Goal: Information Seeking & Learning: Find specific page/section

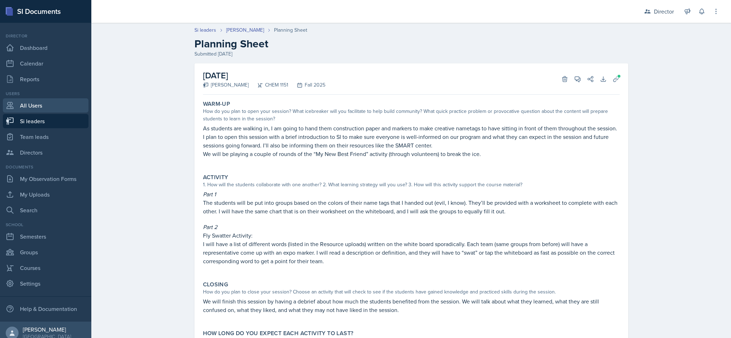
click at [50, 108] on link "All Users" at bounding box center [46, 105] width 86 height 14
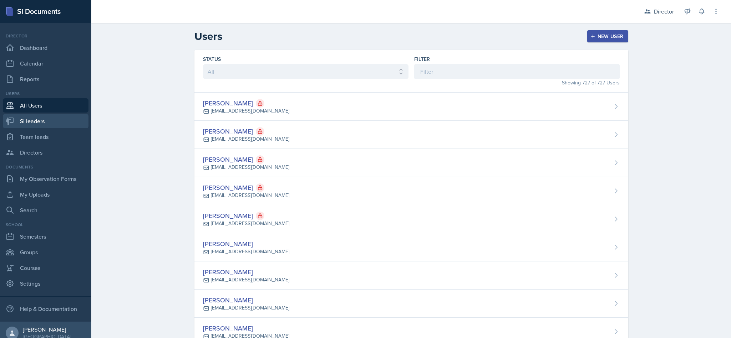
click at [45, 121] on link "Si leaders" at bounding box center [46, 121] width 86 height 14
select select "2bed604d-1099-4043-b1bc-2365e8740244"
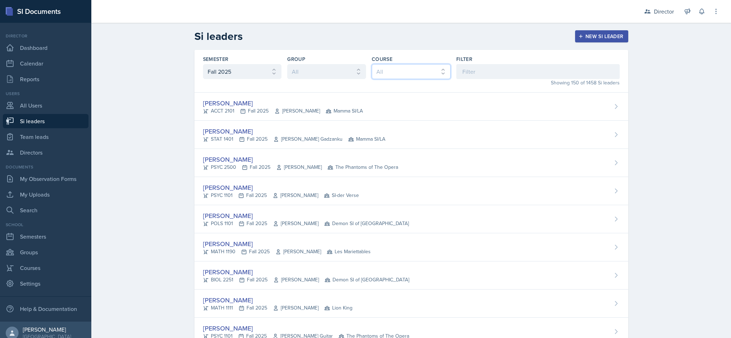
click at [434, 71] on select "All ACCT 2101 ACCT 2102 ACCT 4050 ANTH 1102 ANTH 3301 ARCH 1000 ARCH 1000 ARCH …" at bounding box center [411, 71] width 79 height 15
click at [476, 74] on input at bounding box center [537, 71] width 163 height 15
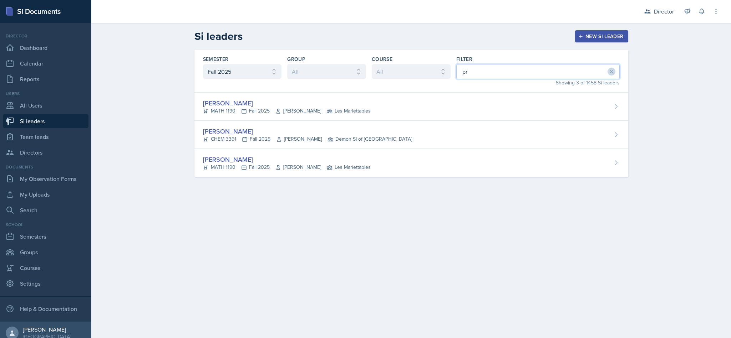
type input "pri"
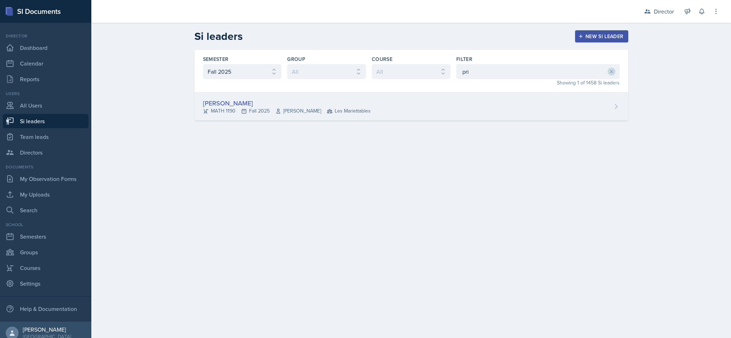
click at [487, 108] on div "[PERSON_NAME] MATH 1190 Fall 2025 [PERSON_NAME] Les Mariettables" at bounding box center [411, 107] width 434 height 28
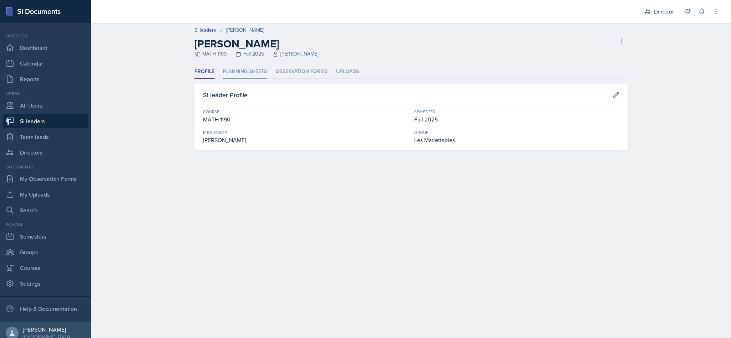
click at [243, 72] on li "Planning Sheets" at bounding box center [245, 72] width 44 height 14
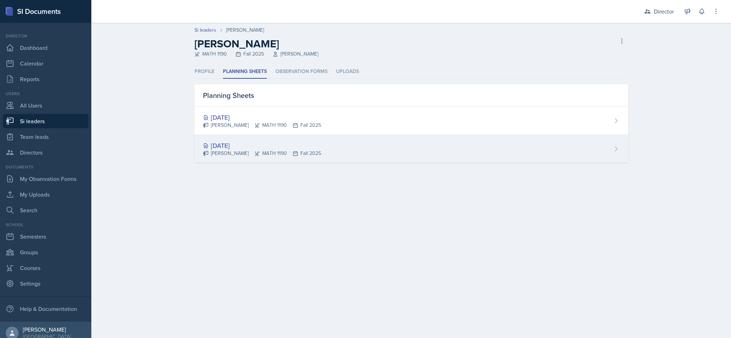
click at [304, 150] on div "[PERSON_NAME] MATH 1190 Fall 2025" at bounding box center [262, 153] width 118 height 7
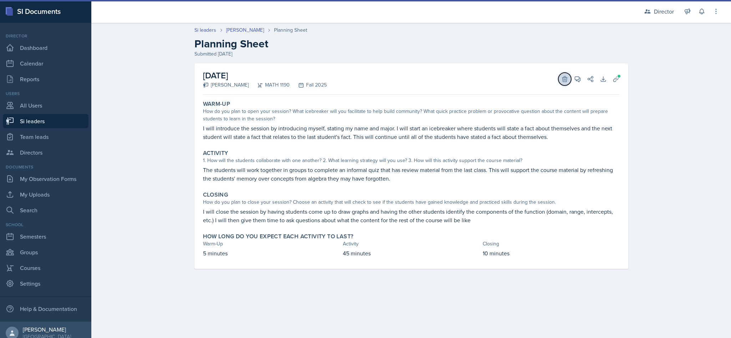
click at [564, 83] on button "Delete" at bounding box center [564, 79] width 13 height 13
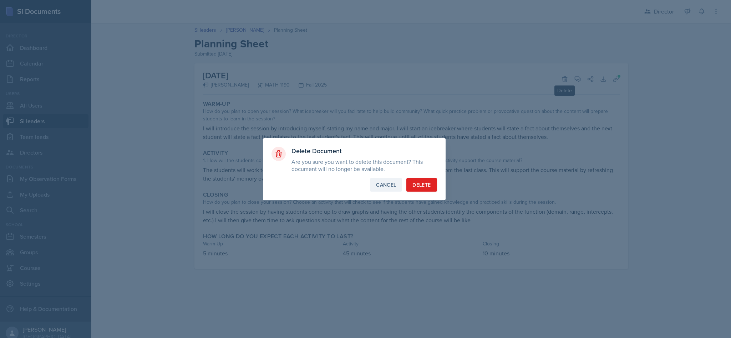
click at [381, 181] on button "Cancel" at bounding box center [386, 185] width 32 height 14
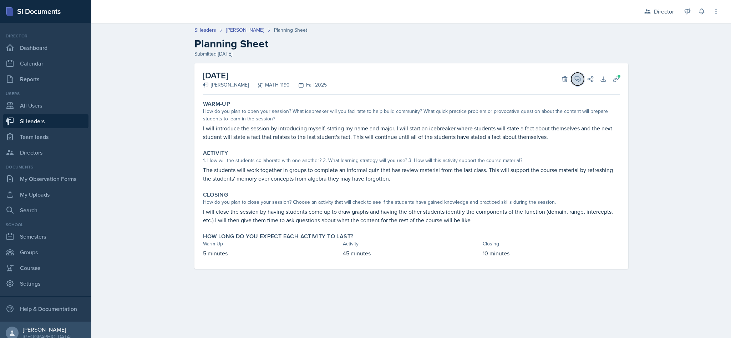
click at [582, 82] on button "View Comments" at bounding box center [577, 79] width 13 height 13
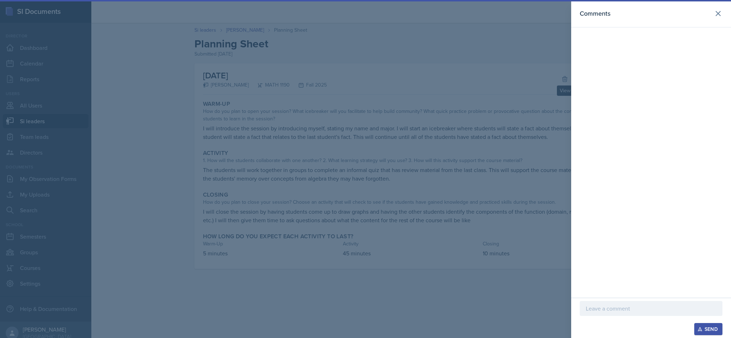
click at [578, 78] on div "Comments" at bounding box center [651, 149] width 160 height 298
click at [710, 15] on div "Comments" at bounding box center [650, 14] width 143 height 10
click at [716, 12] on icon at bounding box center [718, 13] width 4 height 4
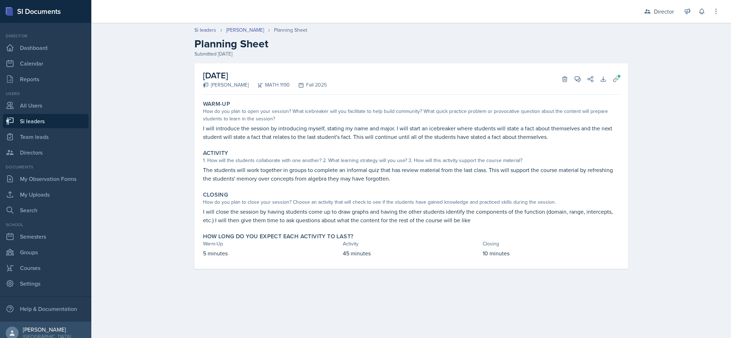
click at [54, 122] on link "Si leaders" at bounding box center [46, 121] width 86 height 14
select select "2bed604d-1099-4043-b1bc-2365e8740244"
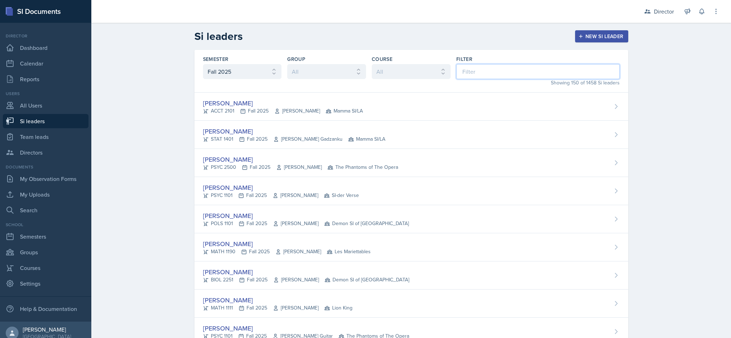
click at [471, 76] on input at bounding box center [537, 71] width 163 height 15
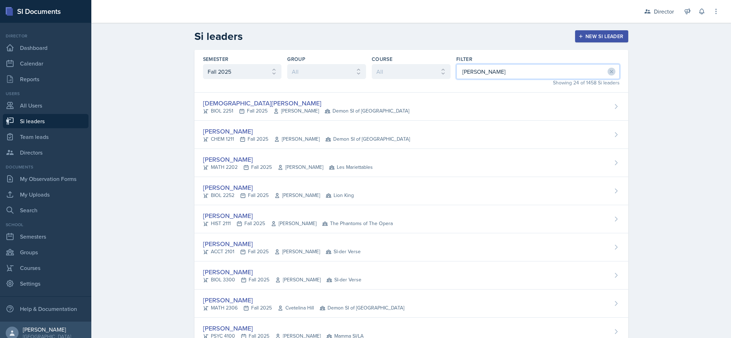
type input "[PERSON_NAME]"
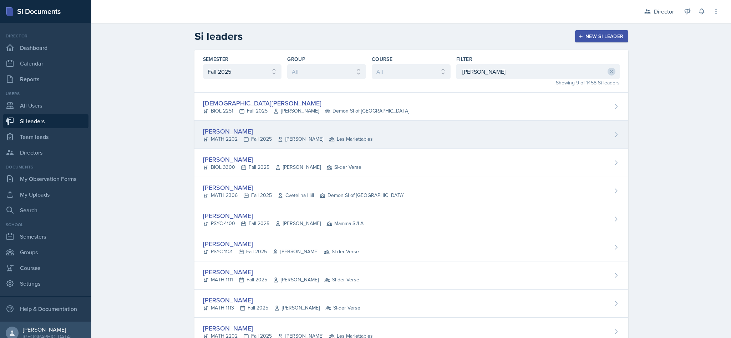
click at [428, 142] on div "[PERSON_NAME] MATH 2202 Fall 2025 [PERSON_NAME] Les Mariettables" at bounding box center [411, 135] width 434 height 28
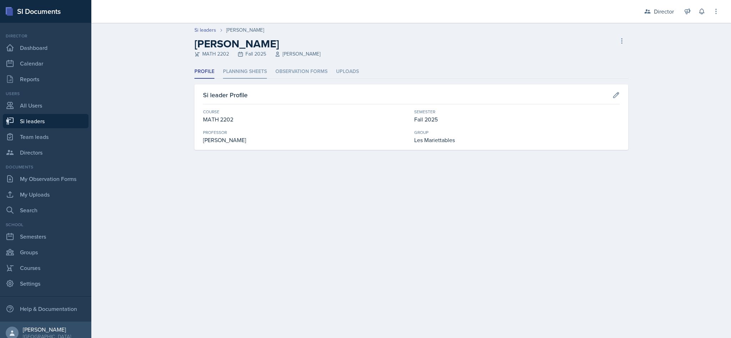
click at [254, 73] on li "Planning Sheets" at bounding box center [245, 72] width 44 height 14
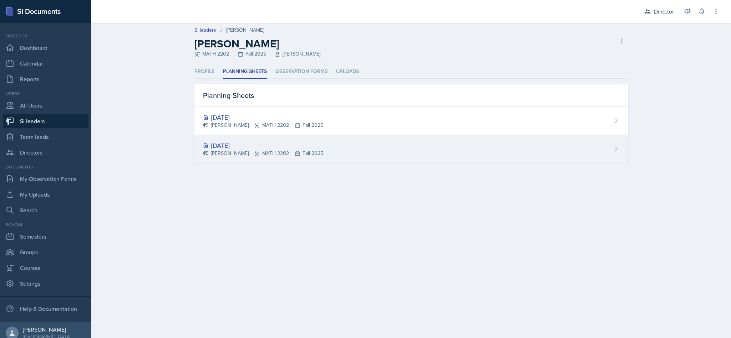
click at [383, 147] on div "[DATE] [PERSON_NAME] MATH 2202 Fall 2025" at bounding box center [411, 149] width 434 height 28
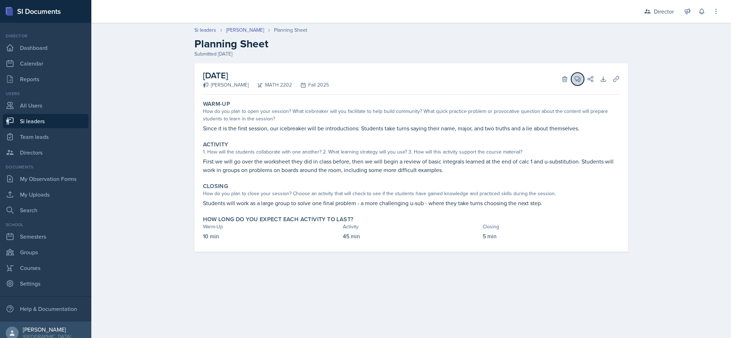
click at [578, 85] on button "View Comments" at bounding box center [577, 79] width 13 height 13
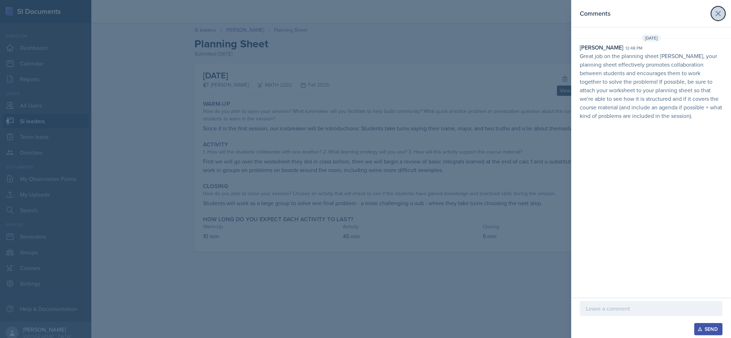
click at [719, 13] on icon at bounding box center [718, 13] width 4 height 4
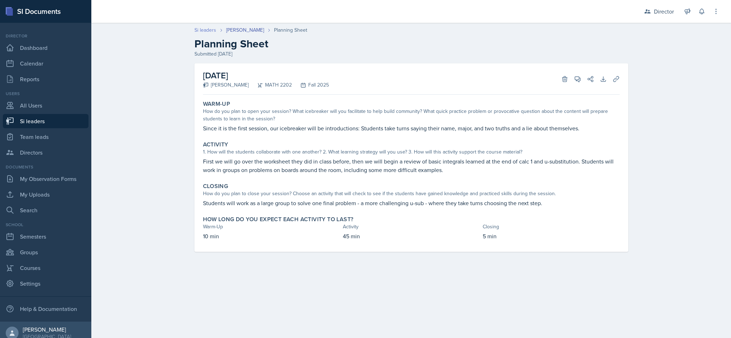
click at [209, 31] on link "Si leaders" at bounding box center [205, 29] width 22 height 7
select select "2bed604d-1099-4043-b1bc-2365e8740244"
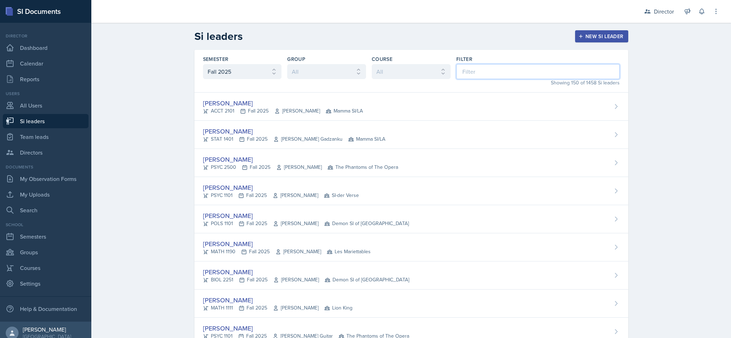
click at [507, 75] on input at bounding box center [537, 71] width 163 height 15
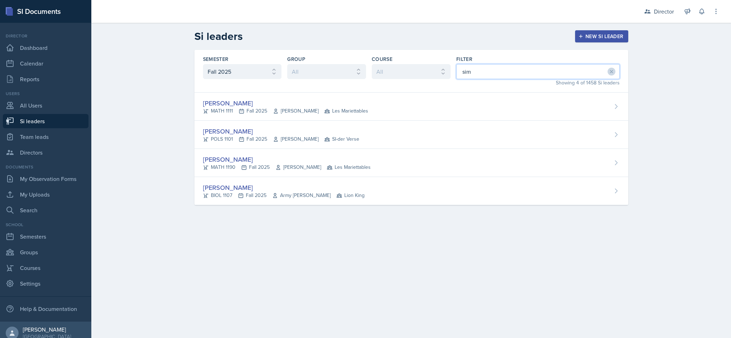
type input "simm"
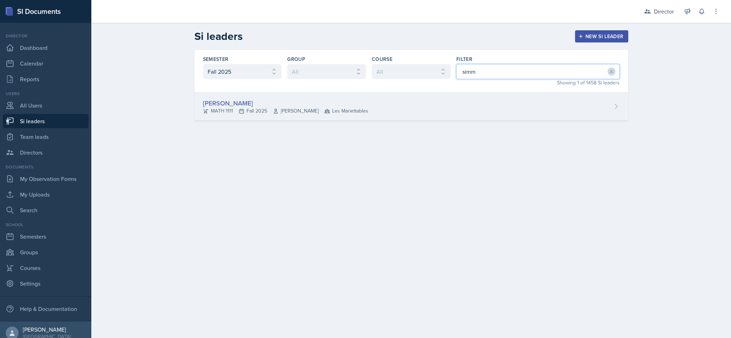
click at [458, 106] on div "[PERSON_NAME] MATH 1111 Fall 2025 [PERSON_NAME] Les Mariettables" at bounding box center [411, 107] width 434 height 28
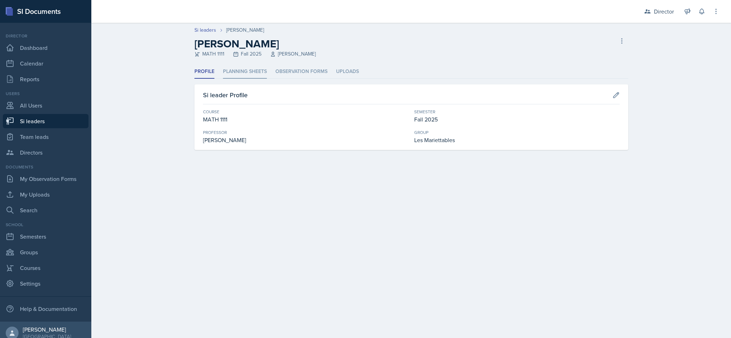
click at [251, 73] on li "Planning Sheets" at bounding box center [245, 72] width 44 height 14
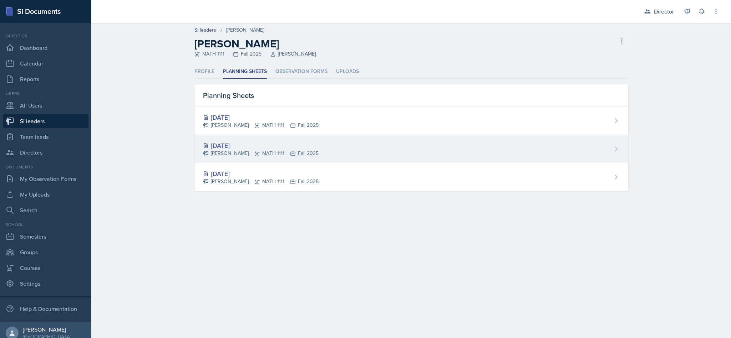
click at [311, 150] on div "[DATE] [PERSON_NAME] MATH 1111 Fall 2025" at bounding box center [411, 149] width 434 height 28
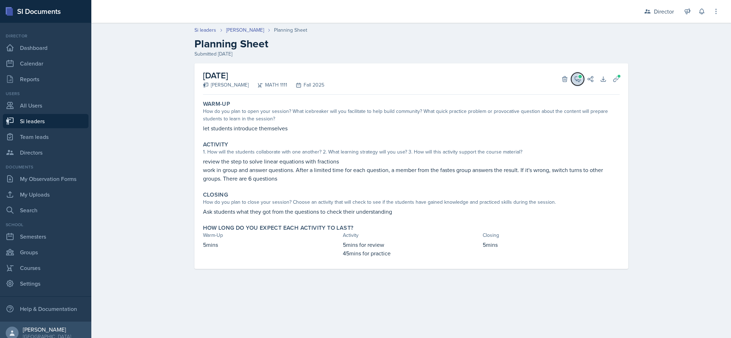
click at [577, 80] on icon at bounding box center [577, 79] width 5 height 5
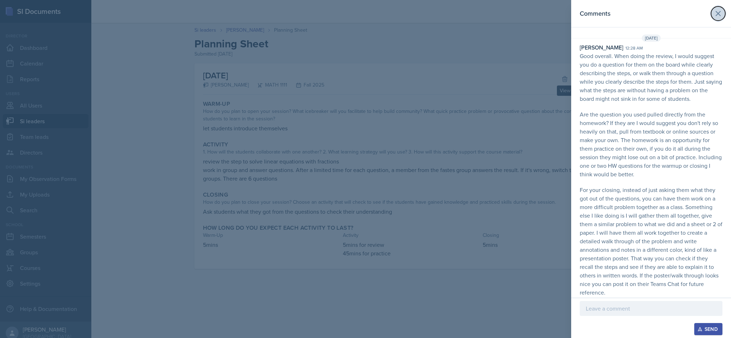
click at [711, 18] on button at bounding box center [718, 13] width 14 height 14
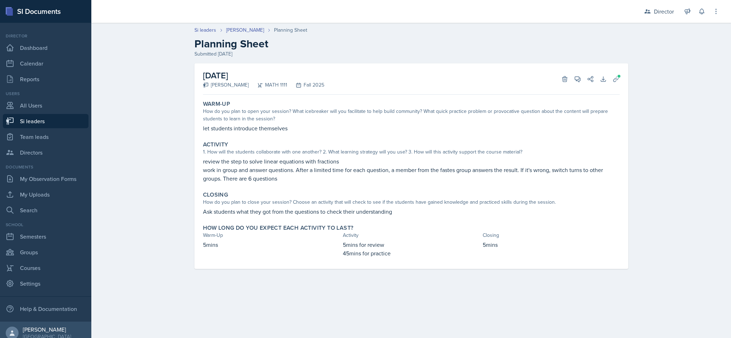
click at [53, 122] on link "Si leaders" at bounding box center [46, 121] width 86 height 14
select select "2bed604d-1099-4043-b1bc-2365e8740244"
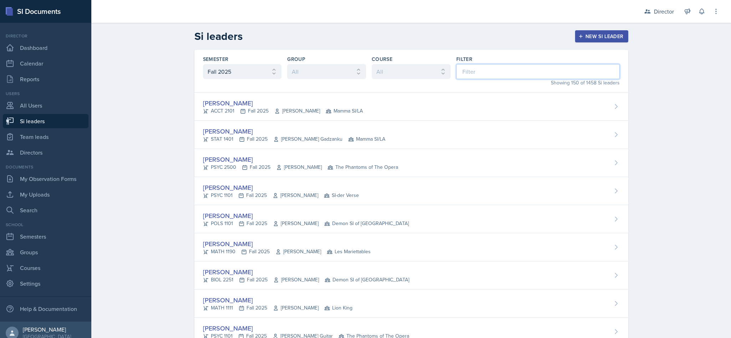
click at [470, 73] on input at bounding box center [537, 71] width 163 height 15
type input "r"
type input "bri"
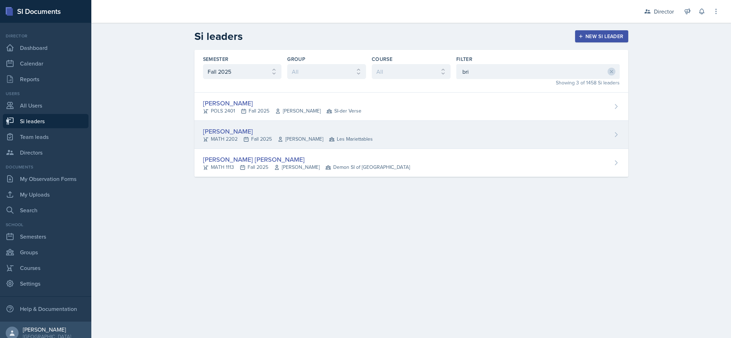
click at [388, 142] on div "[PERSON_NAME] MATH 2202 Fall 2025 [PERSON_NAME] Les Mariettables" at bounding box center [411, 135] width 434 height 28
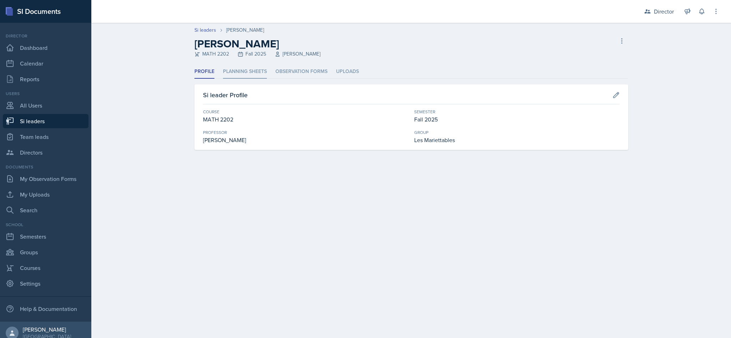
click at [248, 73] on li "Planning Sheets" at bounding box center [245, 72] width 44 height 14
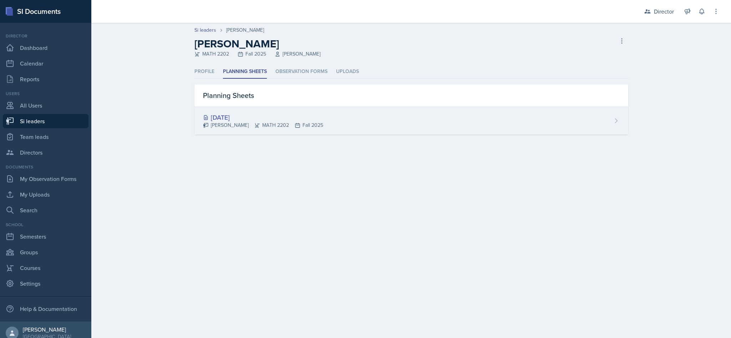
click at [274, 121] on div "[DATE]" at bounding box center [263, 118] width 120 height 10
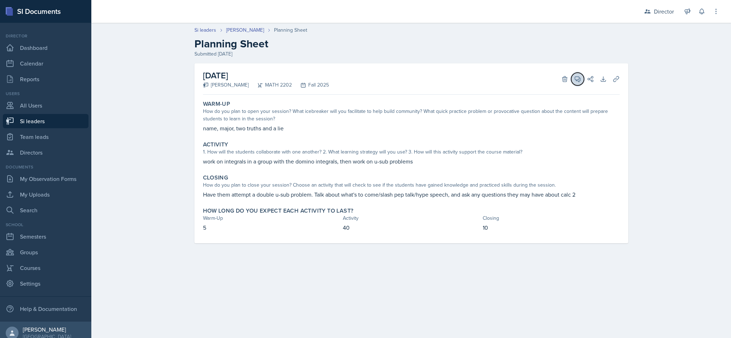
click at [580, 76] on span at bounding box center [580, 77] width 4 height 4
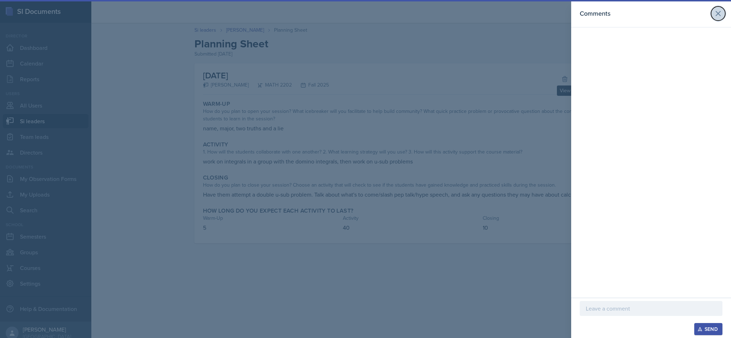
click at [716, 12] on icon at bounding box center [718, 13] width 4 height 4
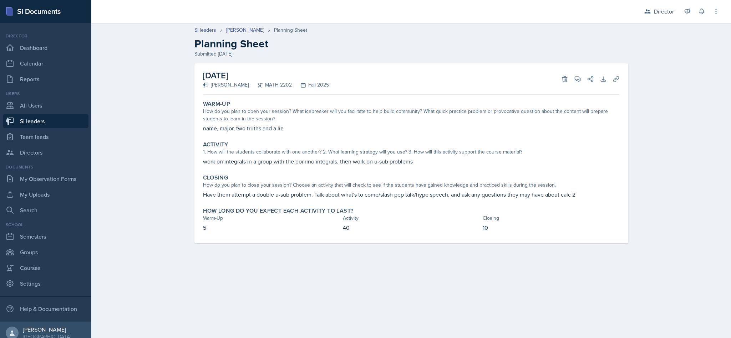
click at [58, 124] on link "Si leaders" at bounding box center [46, 121] width 86 height 14
select select "2bed604d-1099-4043-b1bc-2365e8740244"
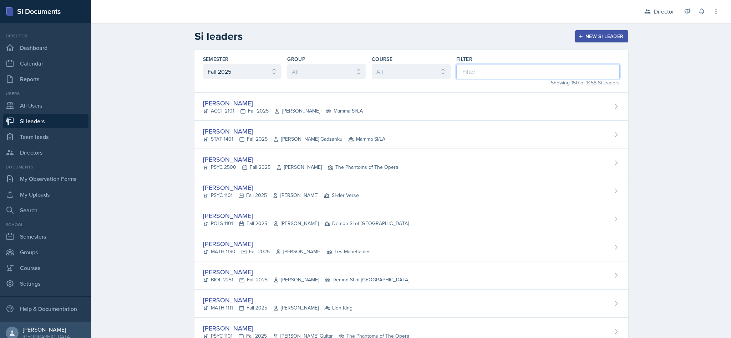
click at [491, 75] on input at bounding box center [537, 71] width 163 height 15
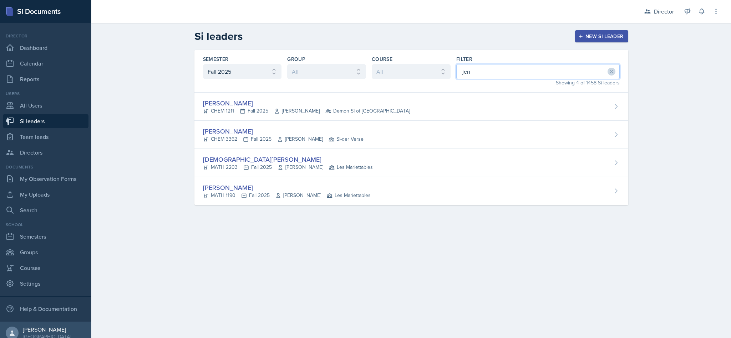
type input "jenn"
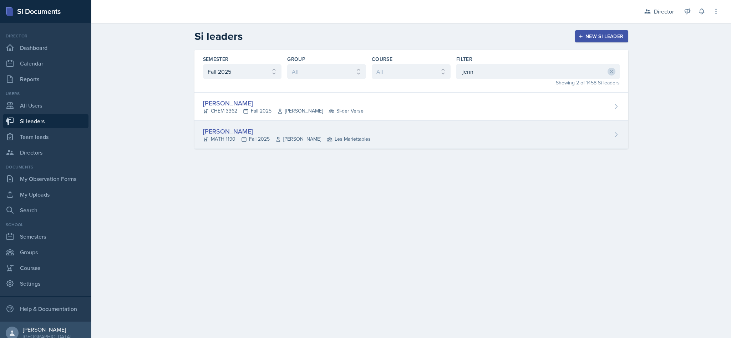
click at [412, 139] on div "[PERSON_NAME] MATH 1190 Fall 2025 [PERSON_NAME] Les Mariettables" at bounding box center [411, 135] width 434 height 28
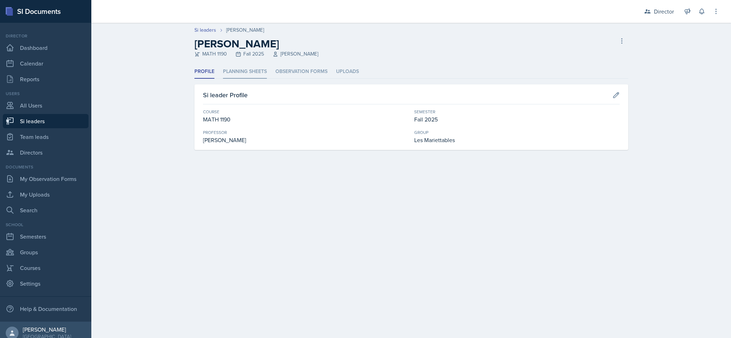
click at [254, 68] on li "Planning Sheets" at bounding box center [245, 72] width 44 height 14
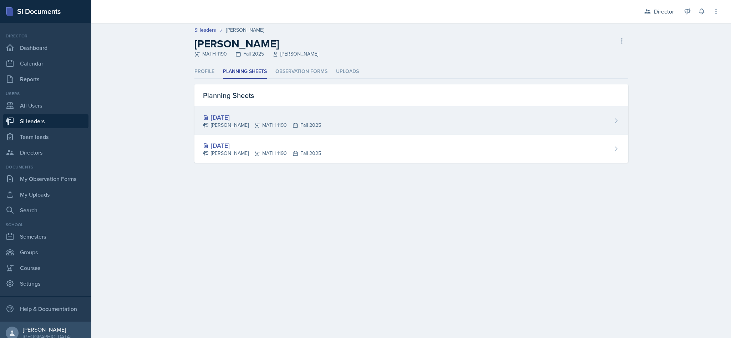
click at [320, 126] on div "[PERSON_NAME] MATH 1190 Fall 2025" at bounding box center [262, 125] width 118 height 7
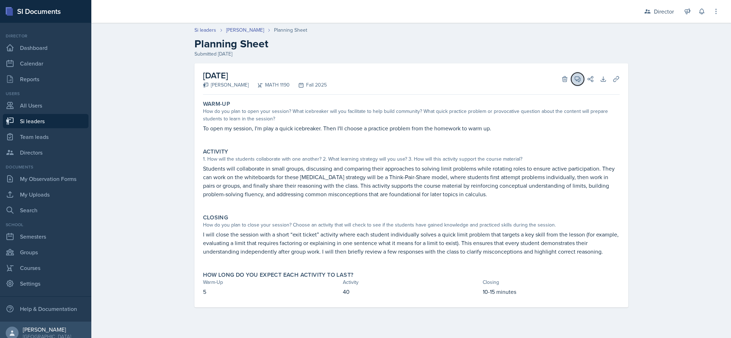
click at [576, 81] on icon at bounding box center [577, 79] width 7 height 7
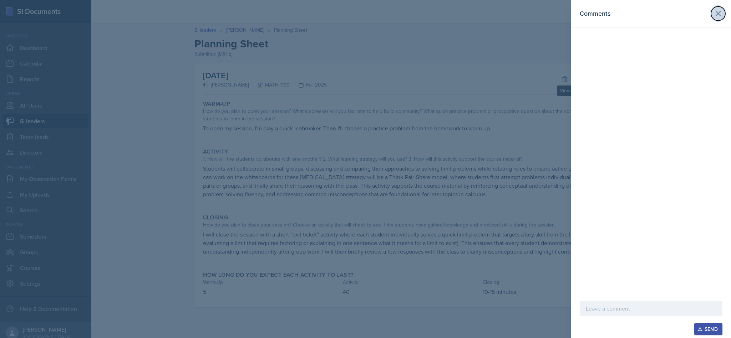
click at [720, 17] on icon at bounding box center [718, 13] width 9 height 9
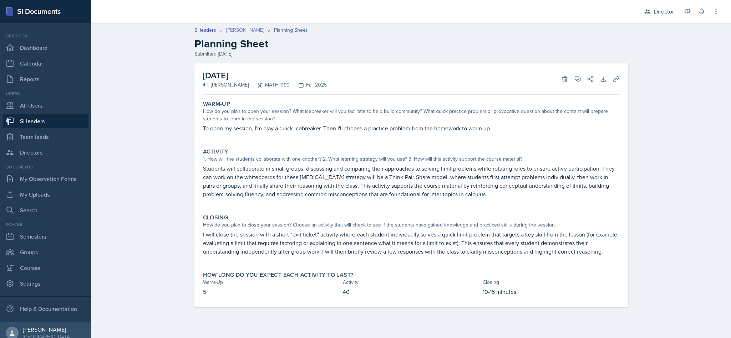
click at [257, 31] on link "[PERSON_NAME]" at bounding box center [245, 29] width 38 height 7
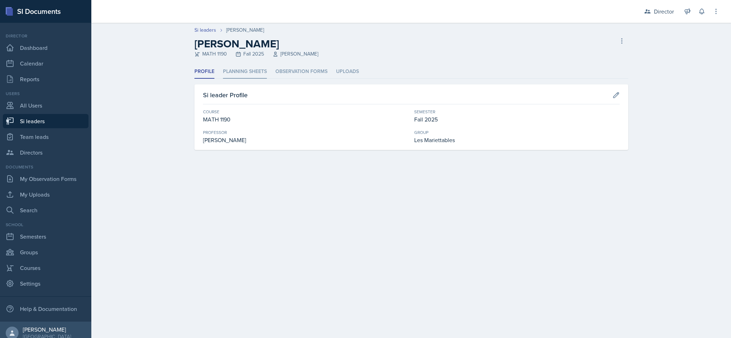
click at [258, 71] on li "Planning Sheets" at bounding box center [245, 72] width 44 height 14
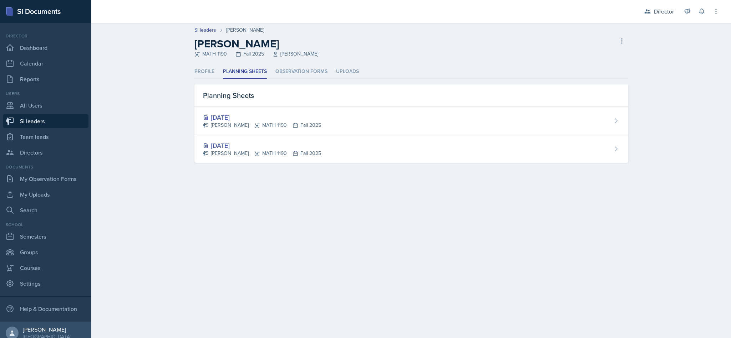
click at [282, 152] on div "[PERSON_NAME] MATH 1190 Fall 2025" at bounding box center [262, 153] width 118 height 7
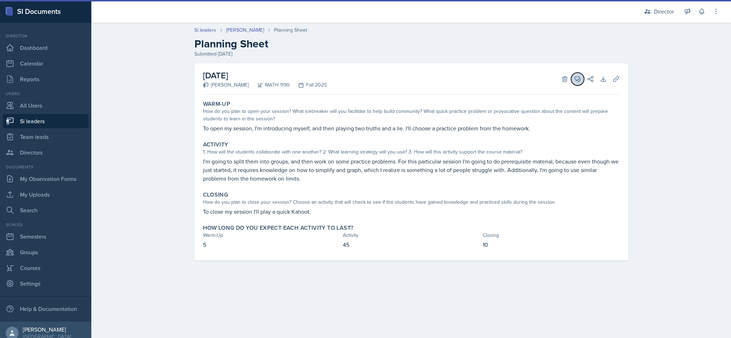
click at [578, 77] on span at bounding box center [580, 77] width 4 height 4
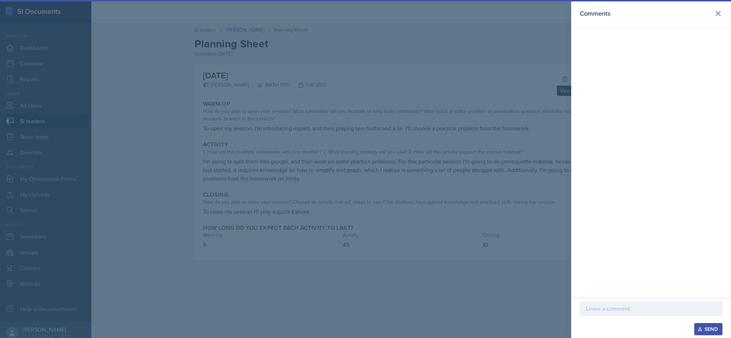
click at [714, 20] on header "Comments" at bounding box center [651, 13] width 160 height 27
click at [711, 10] on div "Comments" at bounding box center [650, 14] width 143 height 10
click at [718, 13] on icon at bounding box center [718, 13] width 4 height 4
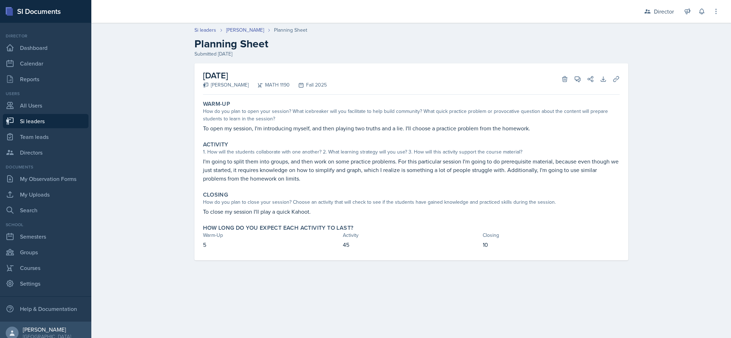
click at [58, 123] on link "Si leaders" at bounding box center [46, 121] width 86 height 14
select select "2bed604d-1099-4043-b1bc-2365e8740244"
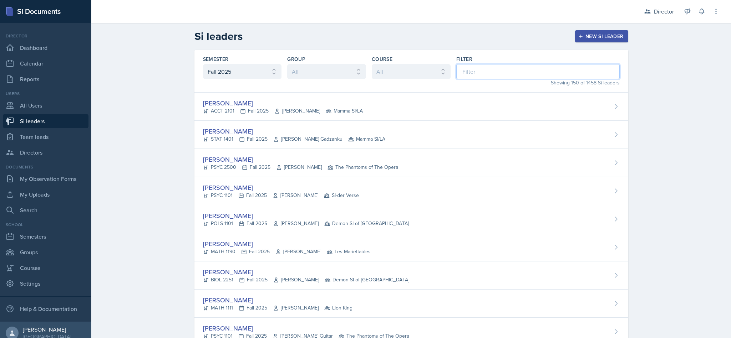
click at [490, 72] on input at bounding box center [537, 71] width 163 height 15
type input "jo"
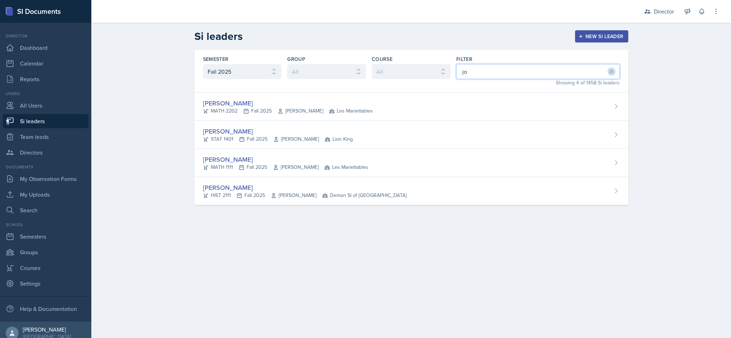
click at [454, 103] on div "[PERSON_NAME] MATH 2202 Fall 2025 [PERSON_NAME] Les Mariettables" at bounding box center [411, 107] width 434 height 28
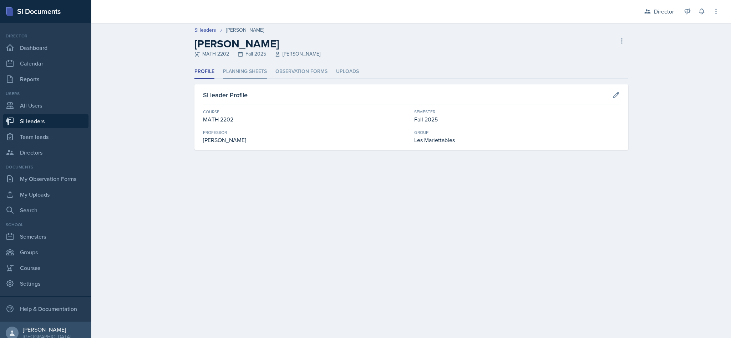
click at [253, 71] on li "Planning Sheets" at bounding box center [245, 72] width 44 height 14
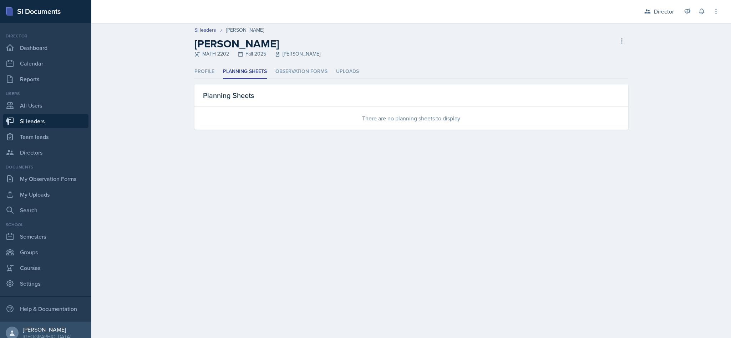
click at [60, 123] on link "Si leaders" at bounding box center [46, 121] width 86 height 14
select select "2bed604d-1099-4043-b1bc-2365e8740244"
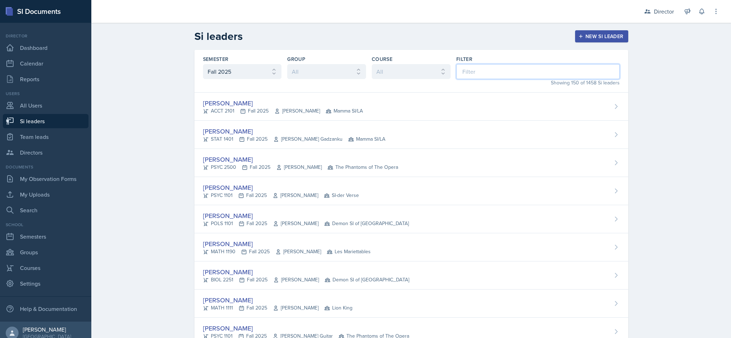
click at [483, 72] on input at bounding box center [537, 71] width 163 height 15
type input "h"
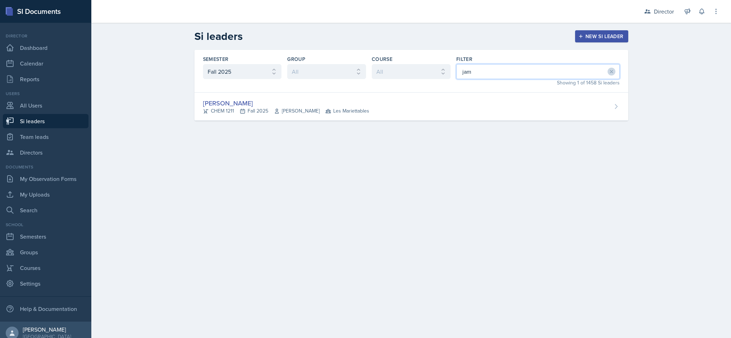
type input "[PERSON_NAME]"
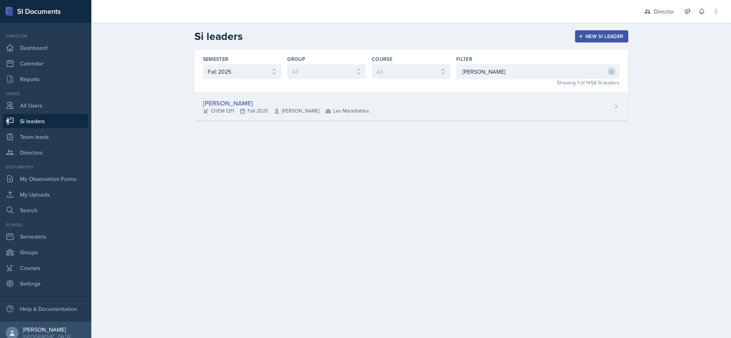
click at [467, 107] on div "[PERSON_NAME] CHEM 1211 Fall 2025 [PERSON_NAME] Les Mariettables" at bounding box center [411, 107] width 434 height 28
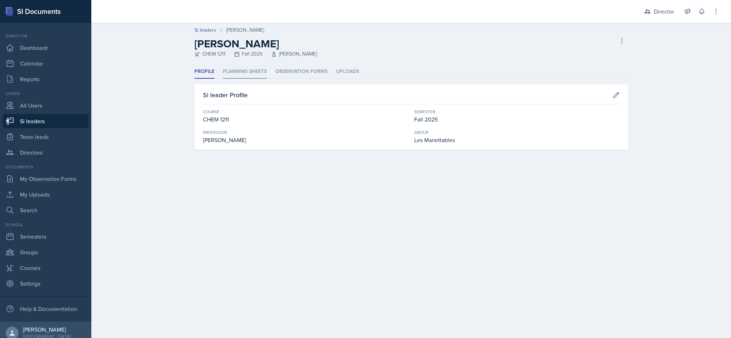
click at [261, 74] on li "Planning Sheets" at bounding box center [245, 72] width 44 height 14
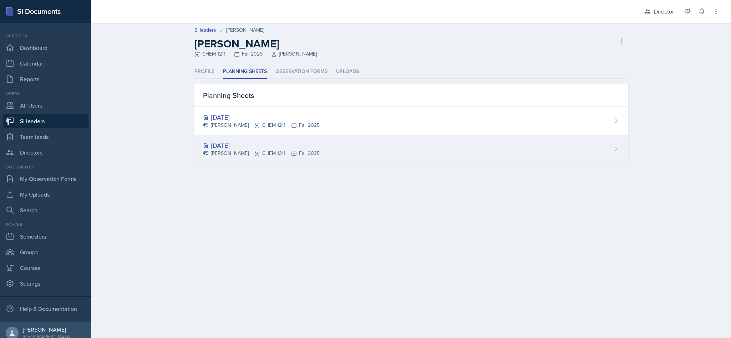
click at [334, 148] on div "[DATE] [PERSON_NAME] CHEM 1211 Fall 2025" at bounding box center [411, 149] width 434 height 28
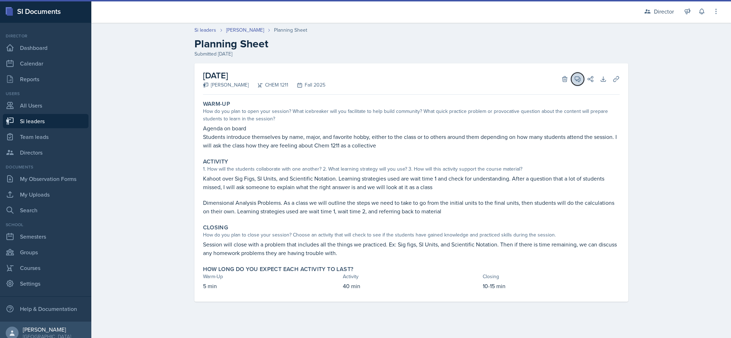
click at [577, 80] on icon at bounding box center [577, 79] width 5 height 5
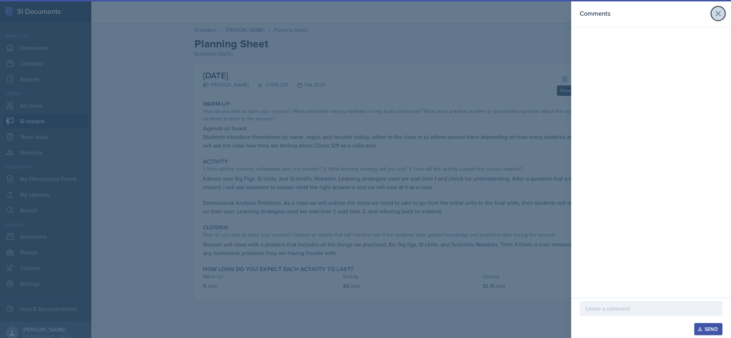
click at [718, 14] on icon at bounding box center [718, 13] width 4 height 4
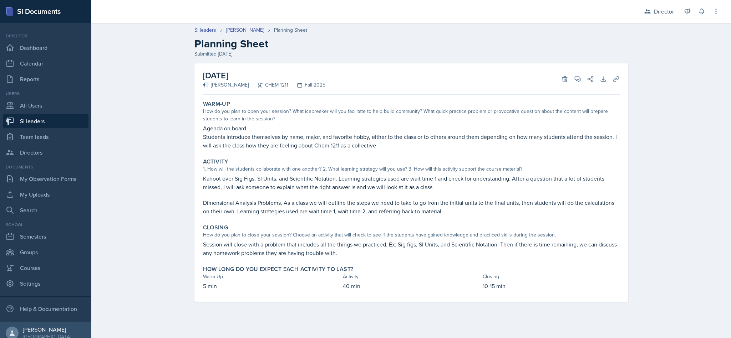
click at [55, 121] on link "Si leaders" at bounding box center [46, 121] width 86 height 14
select select "2bed604d-1099-4043-b1bc-2365e8740244"
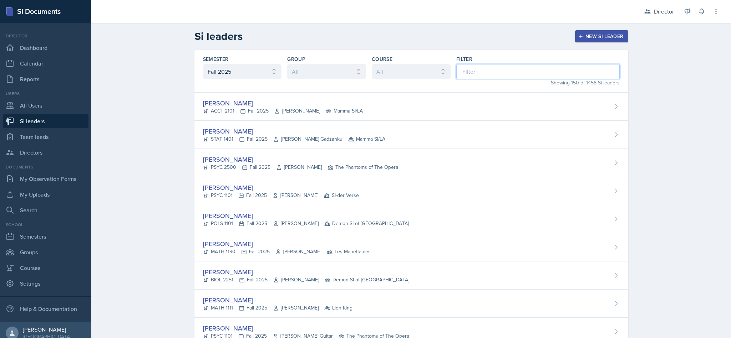
click at [497, 75] on input at bounding box center [537, 71] width 163 height 15
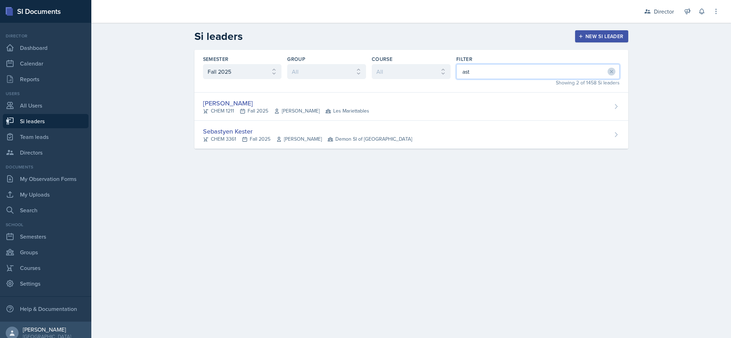
type input "ast"
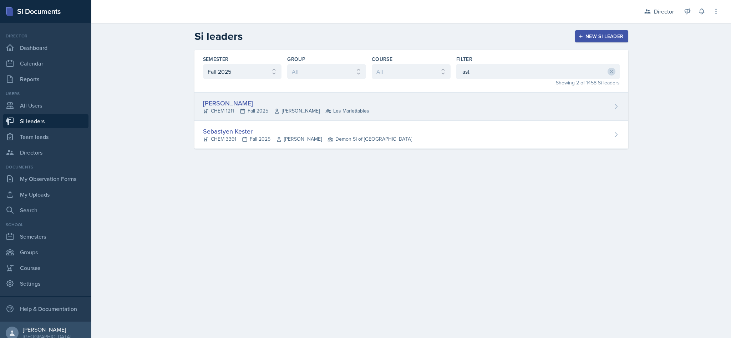
click at [394, 103] on div "[PERSON_NAME] CHEM 1211 Fall 2025 [PERSON_NAME] Les Mariettables" at bounding box center [411, 107] width 434 height 28
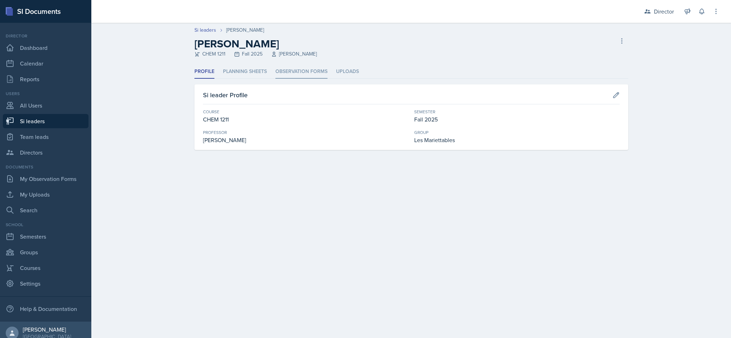
click at [305, 73] on li "Observation Forms" at bounding box center [301, 72] width 52 height 14
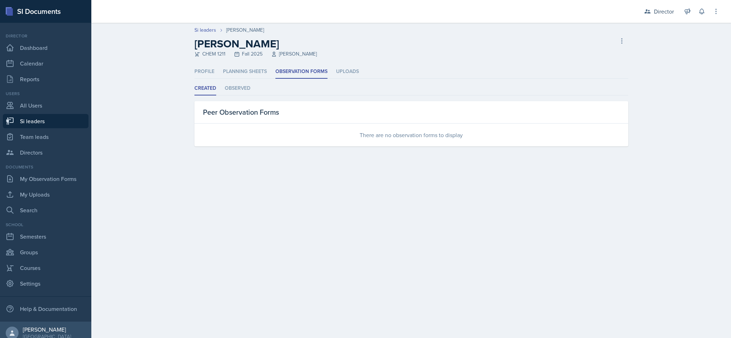
click at [261, 72] on li "Planning Sheets" at bounding box center [245, 72] width 44 height 14
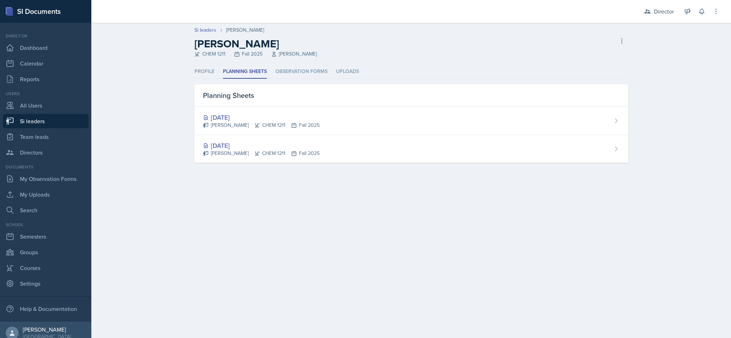
click at [269, 151] on div "[PERSON_NAME] CHEM 1211 Fall 2025" at bounding box center [261, 153] width 117 height 7
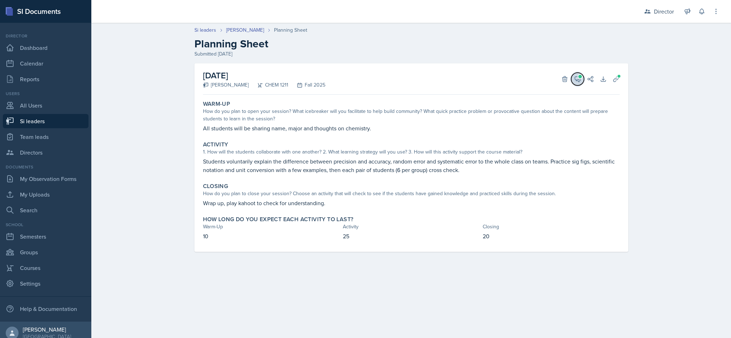
click at [580, 76] on span at bounding box center [580, 77] width 4 height 4
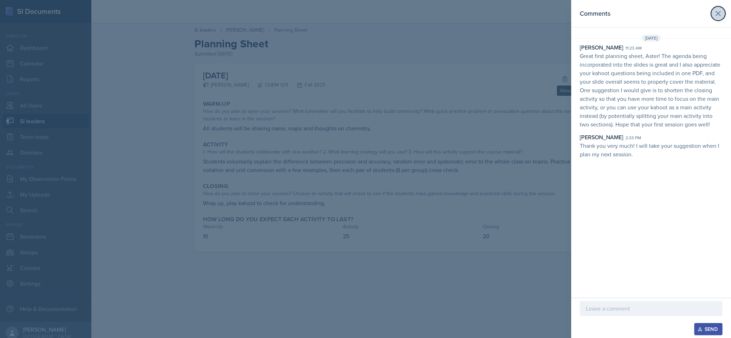
click at [713, 19] on button at bounding box center [718, 13] width 14 height 14
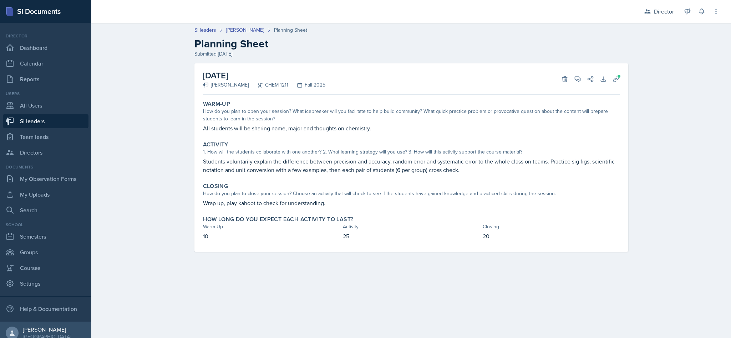
click at [60, 122] on link "Si leaders" at bounding box center [46, 121] width 86 height 14
select select "2bed604d-1099-4043-b1bc-2365e8740244"
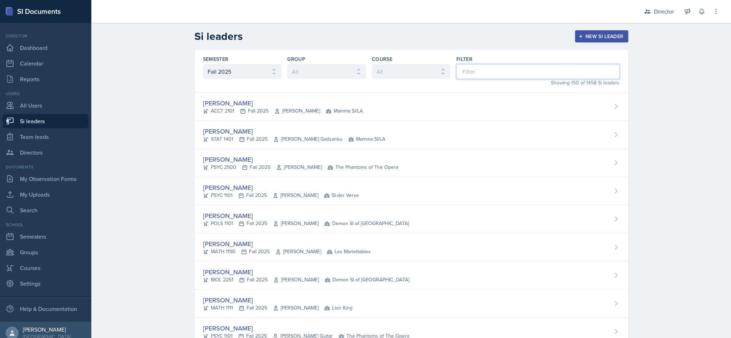
click at [497, 72] on input at bounding box center [537, 71] width 163 height 15
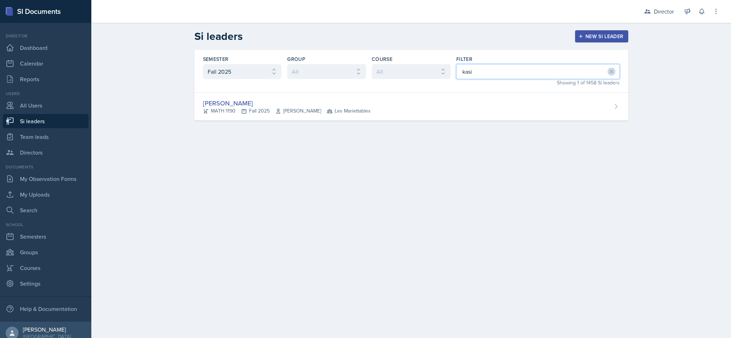
type input "kasia"
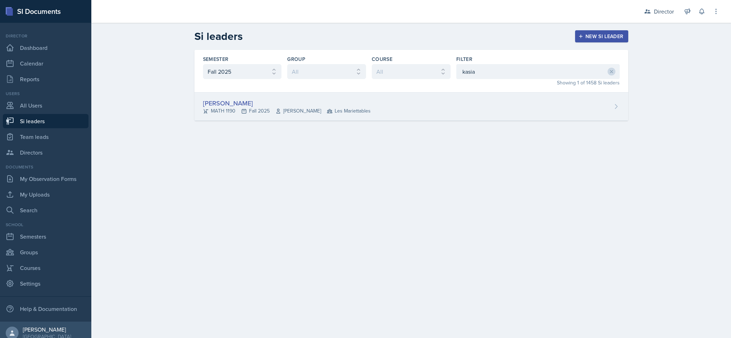
click at [458, 102] on div "[PERSON_NAME] MATH 1190 Fall 2025 [PERSON_NAME] Les Mariettables" at bounding box center [411, 107] width 434 height 28
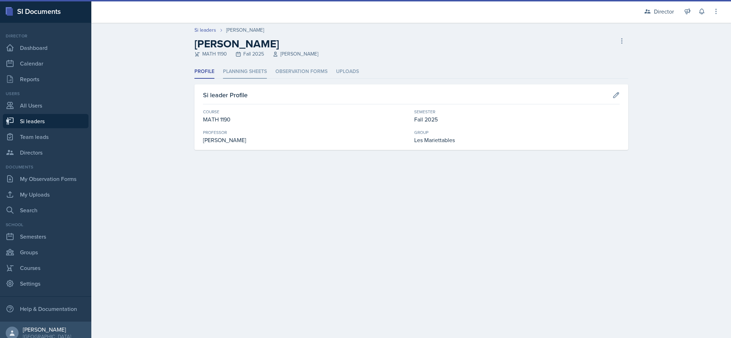
click at [241, 72] on li "Planning Sheets" at bounding box center [245, 72] width 44 height 14
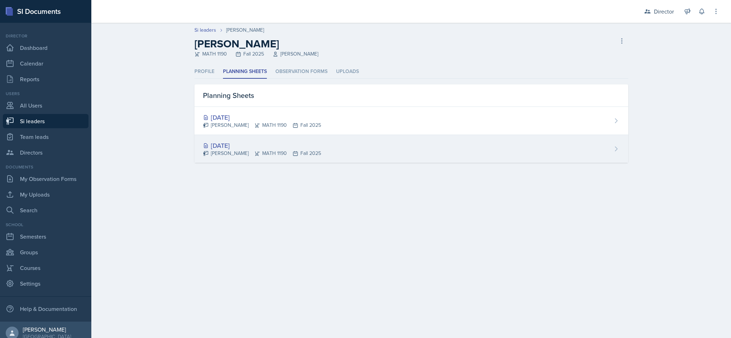
click at [302, 151] on div "[PERSON_NAME] MATH 1190 Fall 2025" at bounding box center [262, 153] width 118 height 7
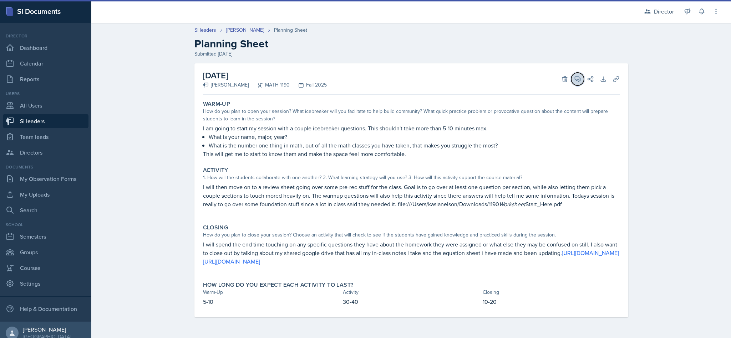
click at [575, 80] on icon at bounding box center [577, 79] width 5 height 5
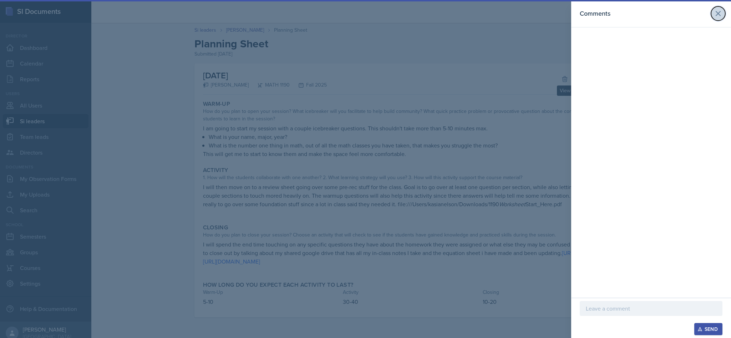
click at [716, 13] on icon at bounding box center [718, 13] width 9 height 9
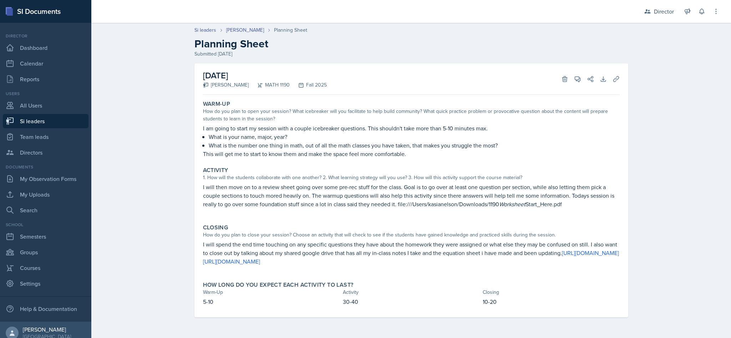
click at [56, 124] on link "Si leaders" at bounding box center [46, 121] width 86 height 14
select select "2bed604d-1099-4043-b1bc-2365e8740244"
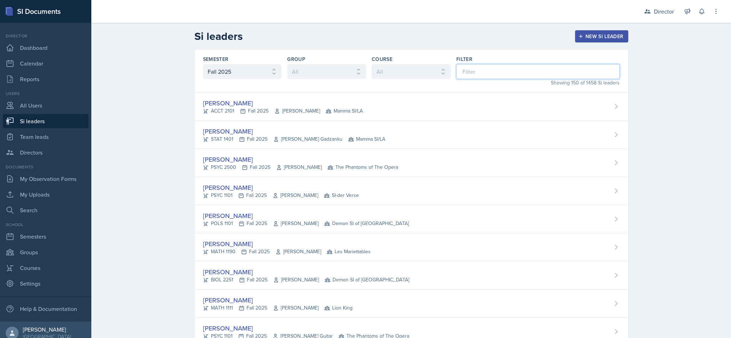
click at [502, 74] on input at bounding box center [537, 71] width 163 height 15
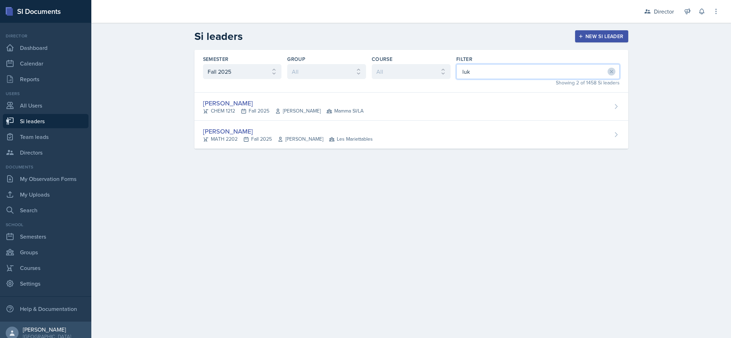
type input "luke"
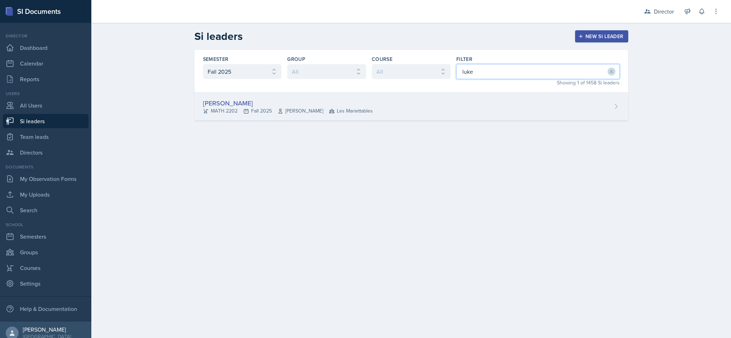
click at [480, 105] on div "[PERSON_NAME] MATH 2202 Fall 2025 [PERSON_NAME] Les Mariettables" at bounding box center [411, 107] width 434 height 28
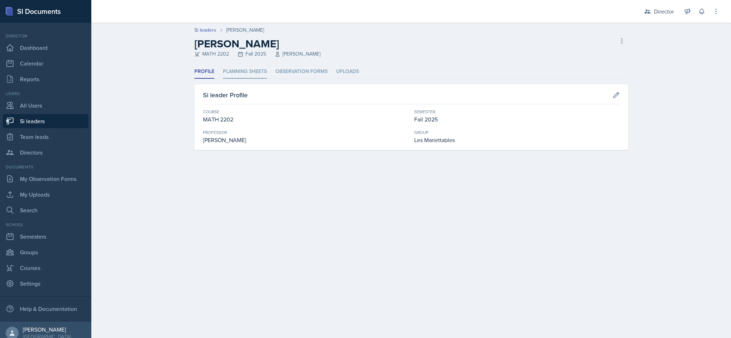
click at [254, 75] on li "Planning Sheets" at bounding box center [245, 72] width 44 height 14
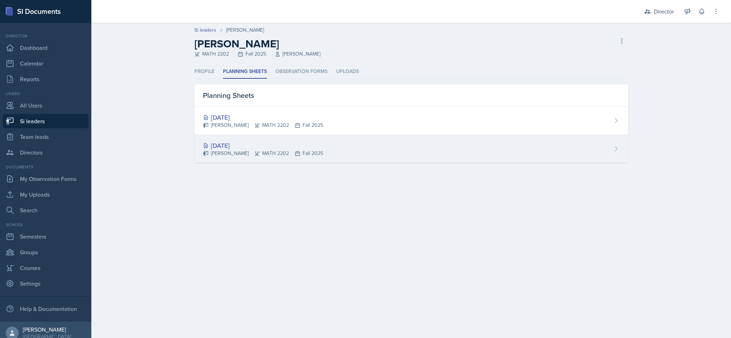
click at [300, 150] on div "[PERSON_NAME] MATH 2202 Fall 2025" at bounding box center [263, 153] width 120 height 7
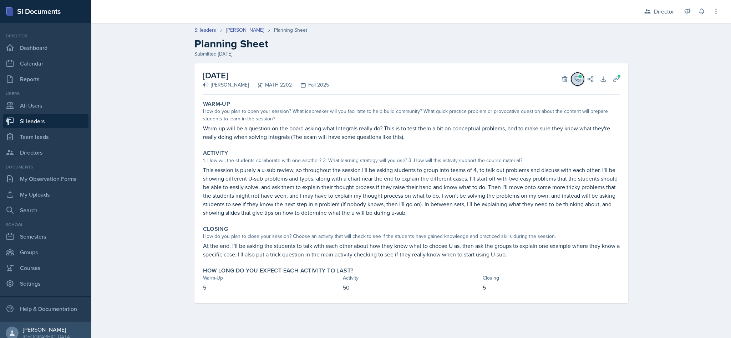
click at [579, 81] on icon at bounding box center [577, 79] width 5 height 5
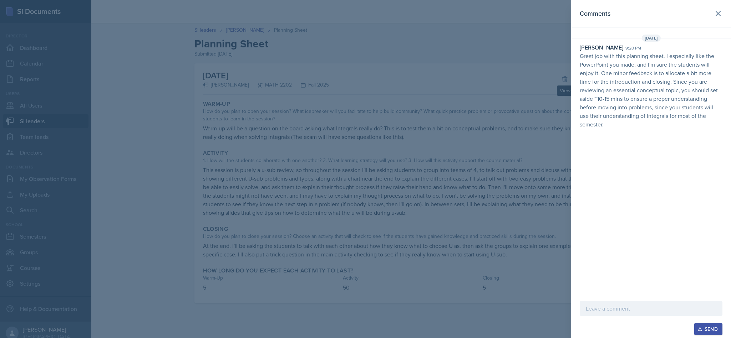
click at [717, 26] on header "Comments" at bounding box center [651, 13] width 160 height 27
click at [715, 18] on button at bounding box center [718, 13] width 14 height 14
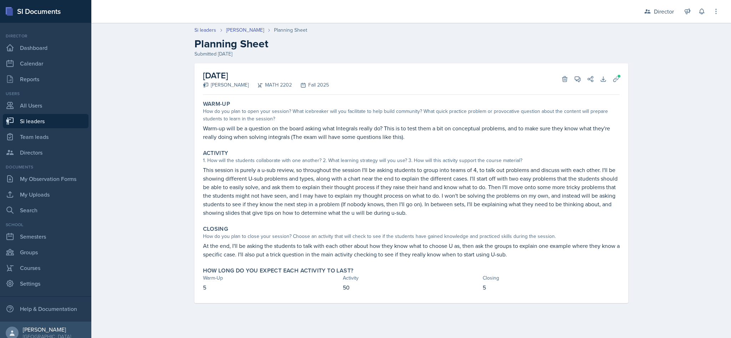
click at [60, 121] on link "Si leaders" at bounding box center [46, 121] width 86 height 14
select select "2bed604d-1099-4043-b1bc-2365e8740244"
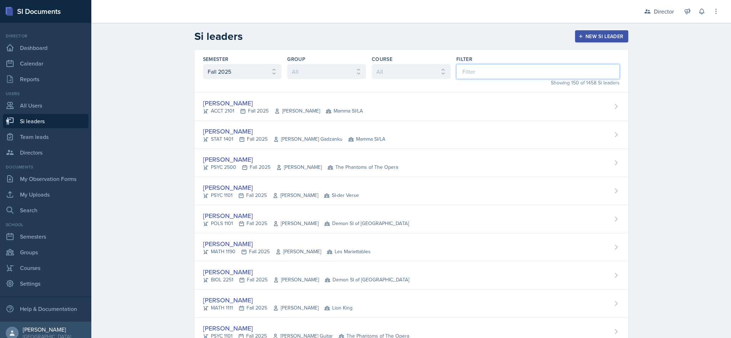
click at [462, 72] on input at bounding box center [537, 71] width 163 height 15
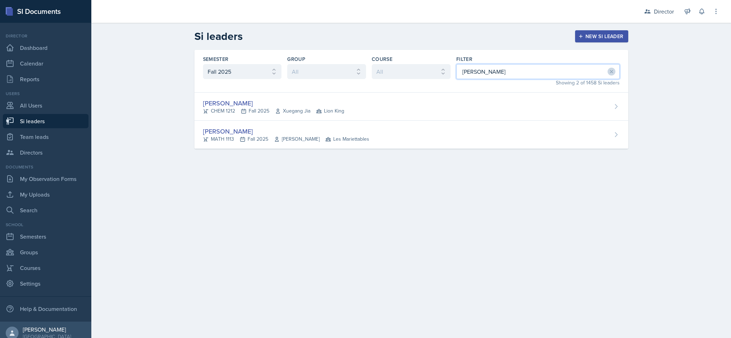
type input "[PERSON_NAME]"
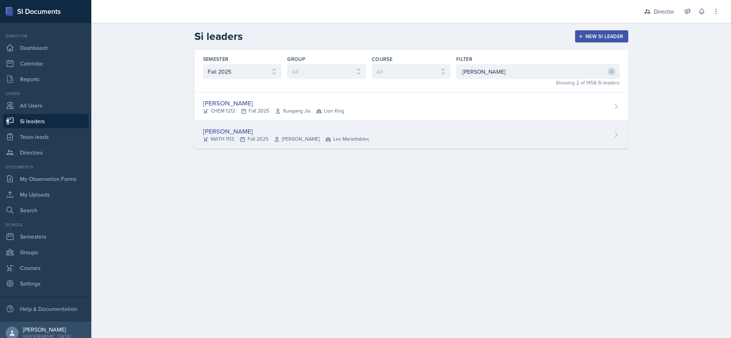
click at [560, 141] on div "[PERSON_NAME] MATH 1113 Fall 2025 [PERSON_NAME] Les Mariettables" at bounding box center [411, 135] width 434 height 28
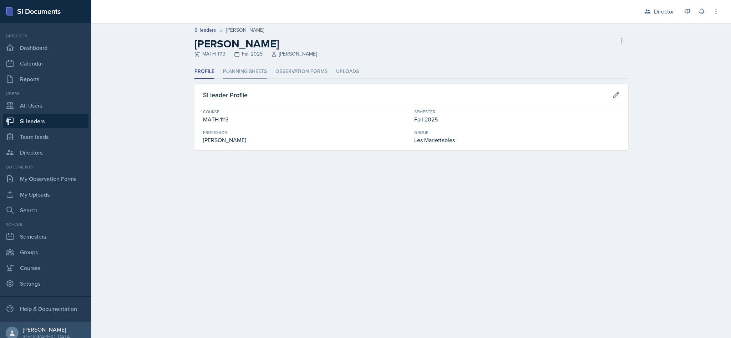
click at [239, 73] on li "Planning Sheets" at bounding box center [245, 72] width 44 height 14
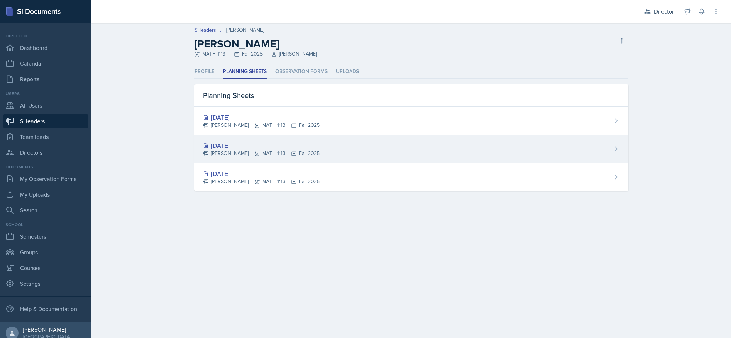
click at [320, 149] on div "[DATE] [PERSON_NAME] MATH 1113 Fall 2025" at bounding box center [411, 149] width 434 height 28
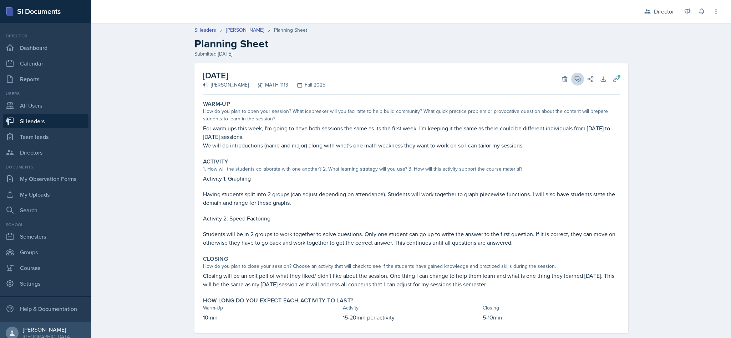
click at [574, 81] on icon at bounding box center [577, 79] width 7 height 7
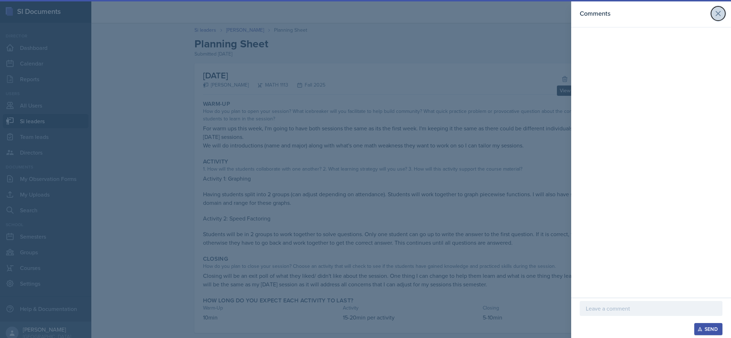
click at [719, 16] on icon at bounding box center [718, 13] width 9 height 9
